Goal: Task Accomplishment & Management: Use online tool/utility

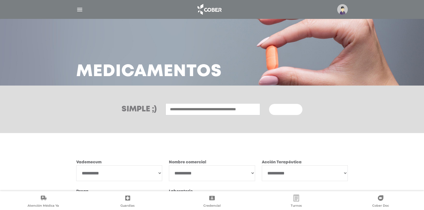
click at [79, 7] on img "button" at bounding box center [79, 9] width 7 height 7
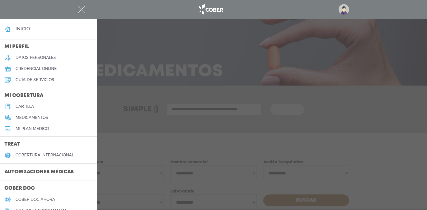
click at [29, 31] on h4 "inicio" at bounding box center [23, 28] width 14 height 5
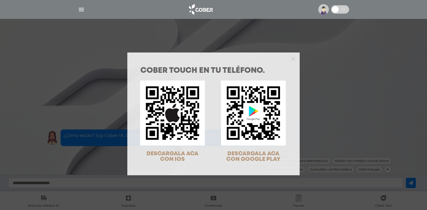
click at [288, 61] on div at bounding box center [213, 58] width 172 height 11
click at [291, 61] on icon "Close" at bounding box center [293, 59] width 4 height 4
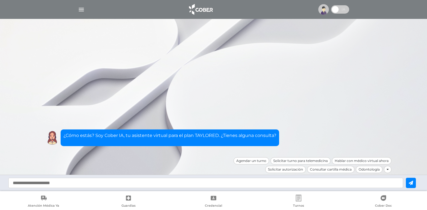
click at [339, 9] on span at bounding box center [340, 9] width 18 height 8
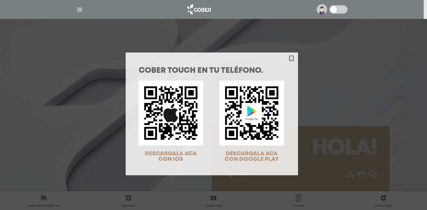
click at [291, 60] on icon "Close" at bounding box center [291, 59] width 4 height 4
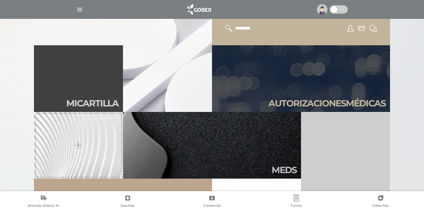
scroll to position [156, 0]
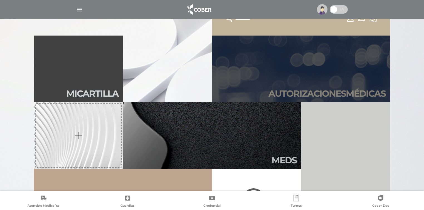
click at [333, 79] on link "Autori zaciones médicas" at bounding box center [301, 69] width 178 height 67
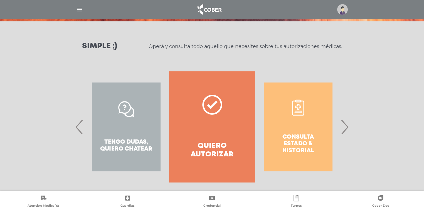
scroll to position [69, 0]
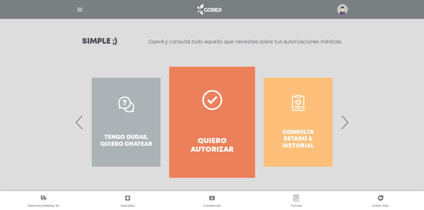
click at [202, 119] on link "Quiero autorizar" at bounding box center [212, 122] width 86 height 111
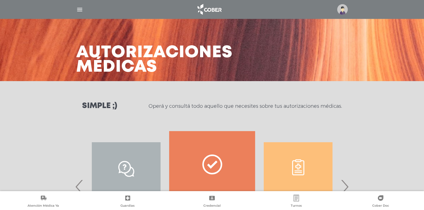
scroll to position [0, 0]
